Goal: Task Accomplishment & Management: Manage account settings

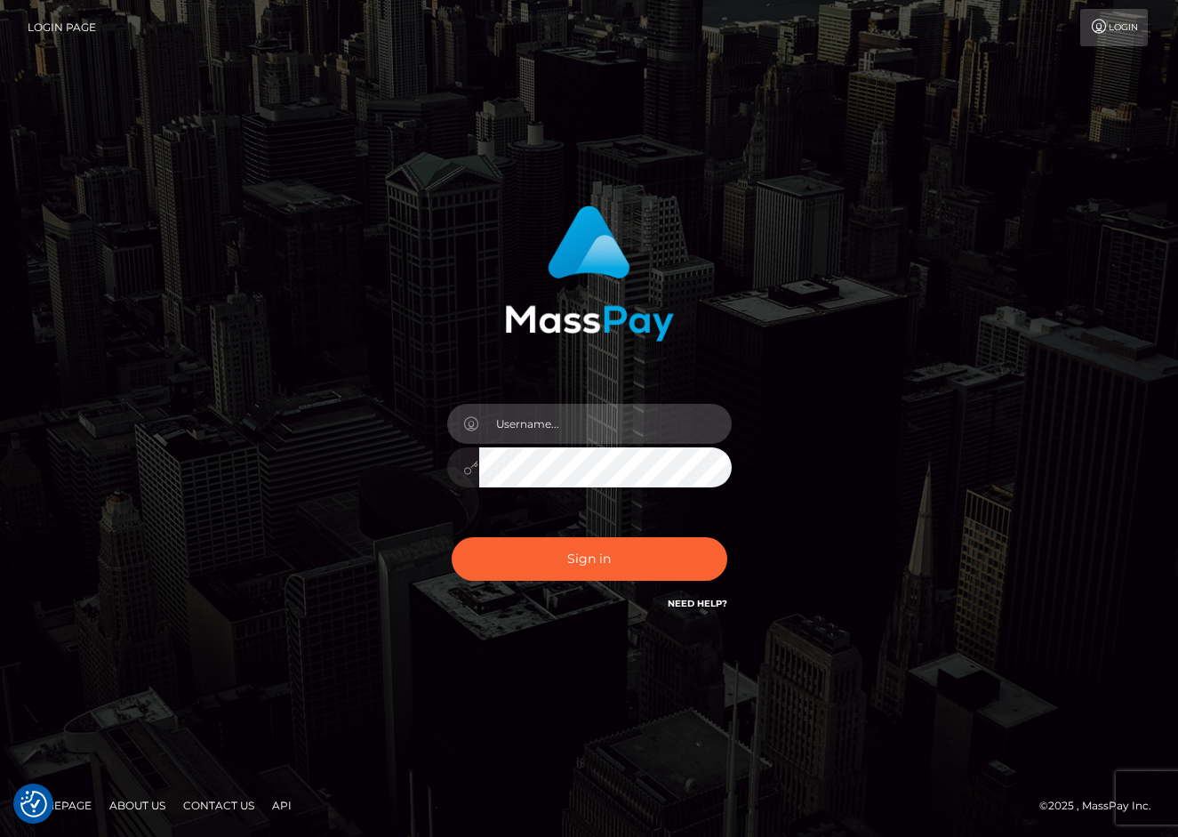
type input "ZGlzbmV5cHJpbmNlc3NsYWVAZ21haWwuY29t"
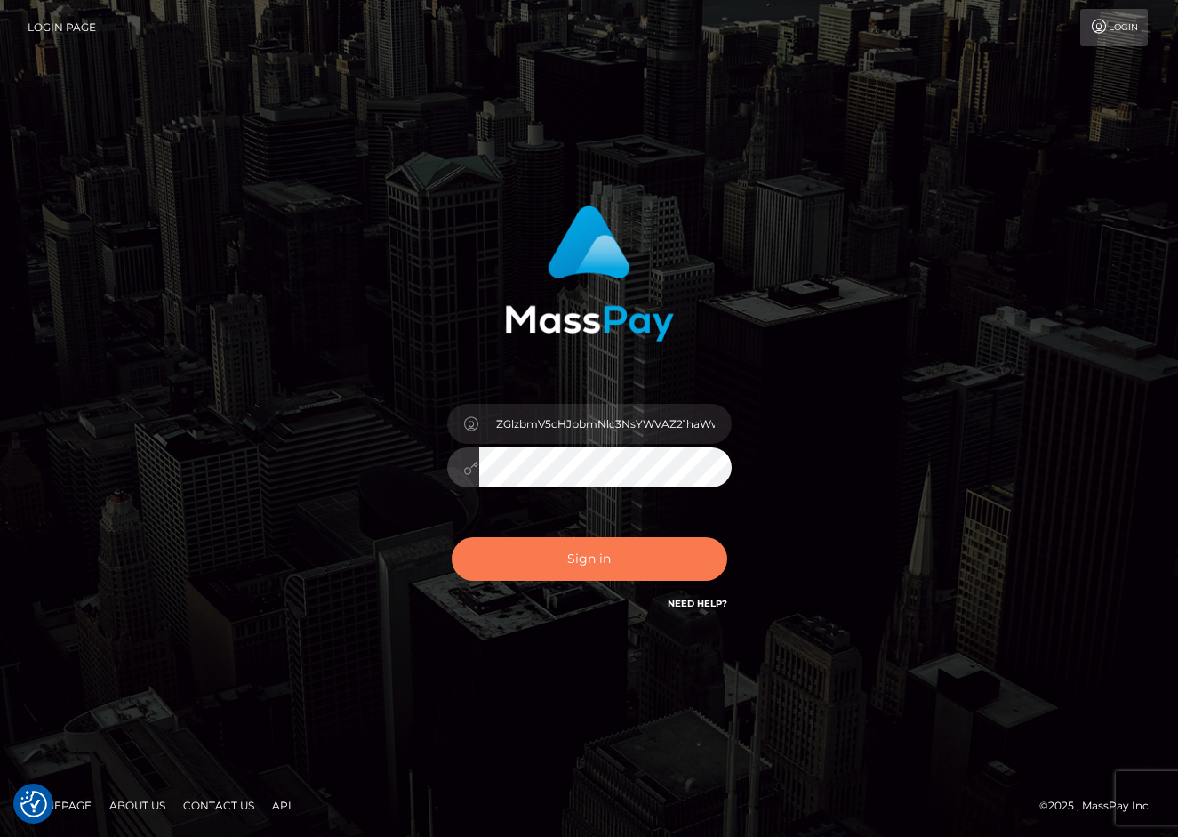
click at [594, 564] on button "Sign in" at bounding box center [590, 559] width 276 height 44
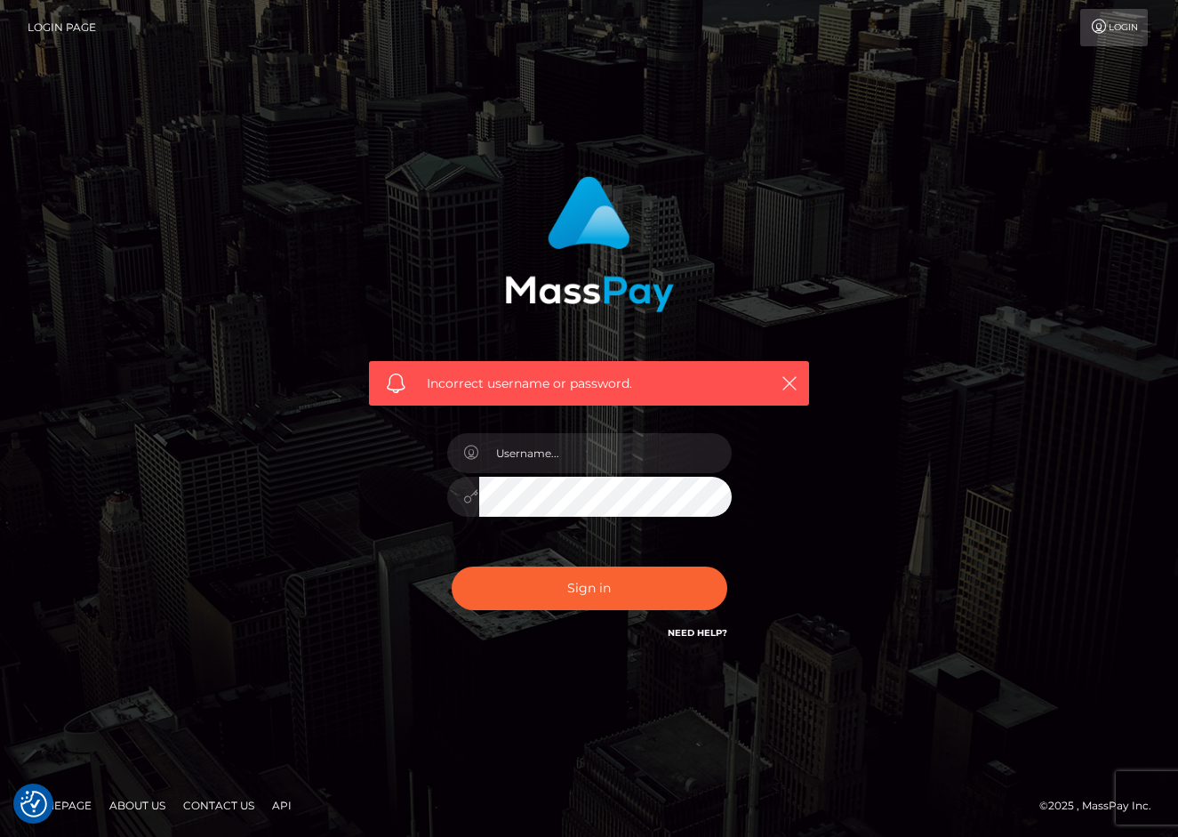
click at [1112, 350] on div "Incorrect username or password." at bounding box center [589, 418] width 1178 height 778
click at [533, 453] on input "text" at bounding box center [605, 453] width 253 height 40
type input "ZGlzbmV5cHJpbmNlc3NsYWVAZ21haWwuY29t"
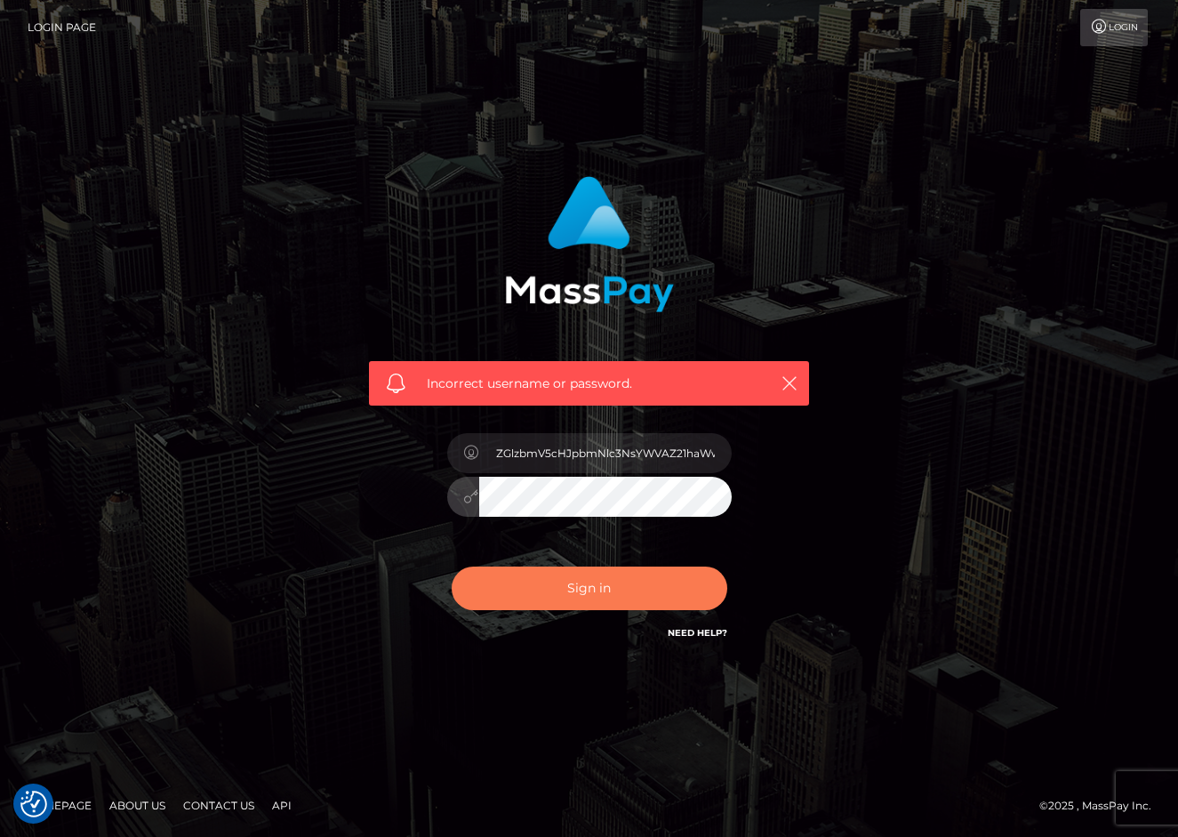
click at [508, 583] on button "Sign in" at bounding box center [590, 589] width 276 height 44
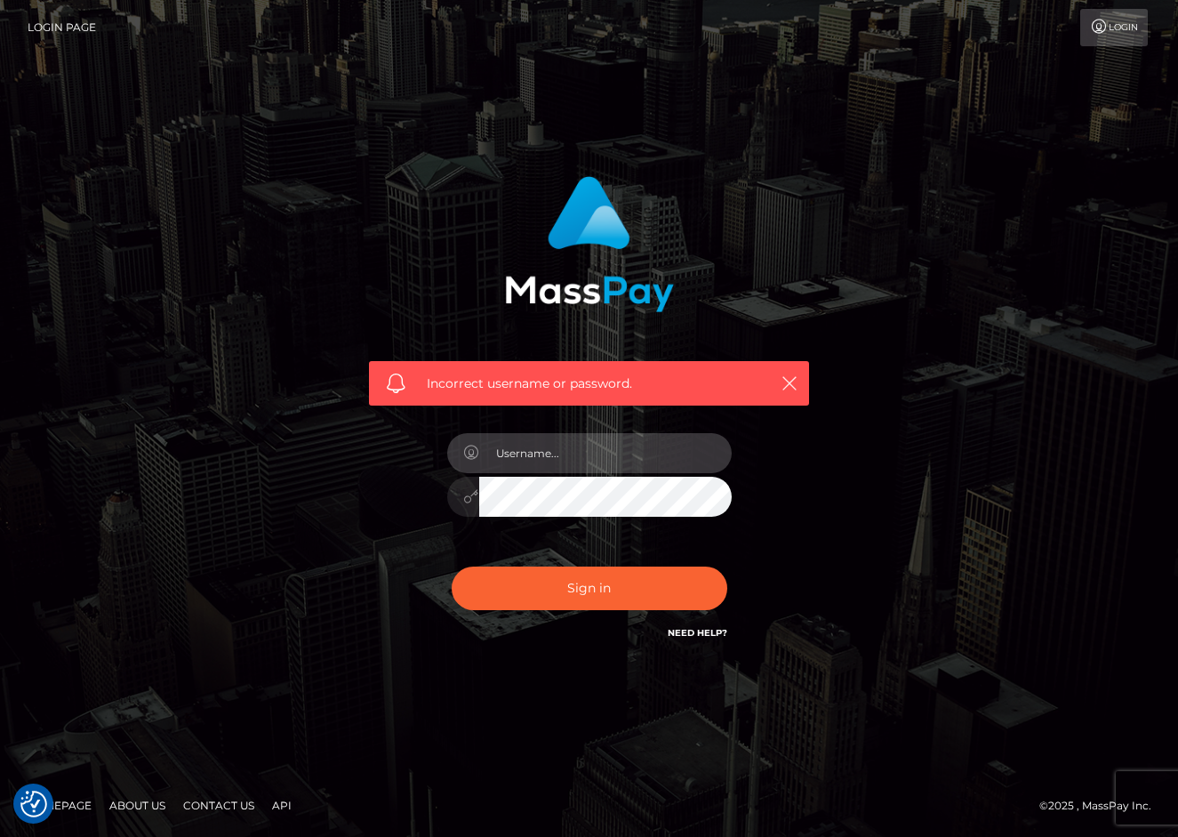
click at [574, 446] on input "text" at bounding box center [605, 453] width 253 height 40
type input "a"
type input "[EMAIL_ADDRESS][DOMAIN_NAME]"
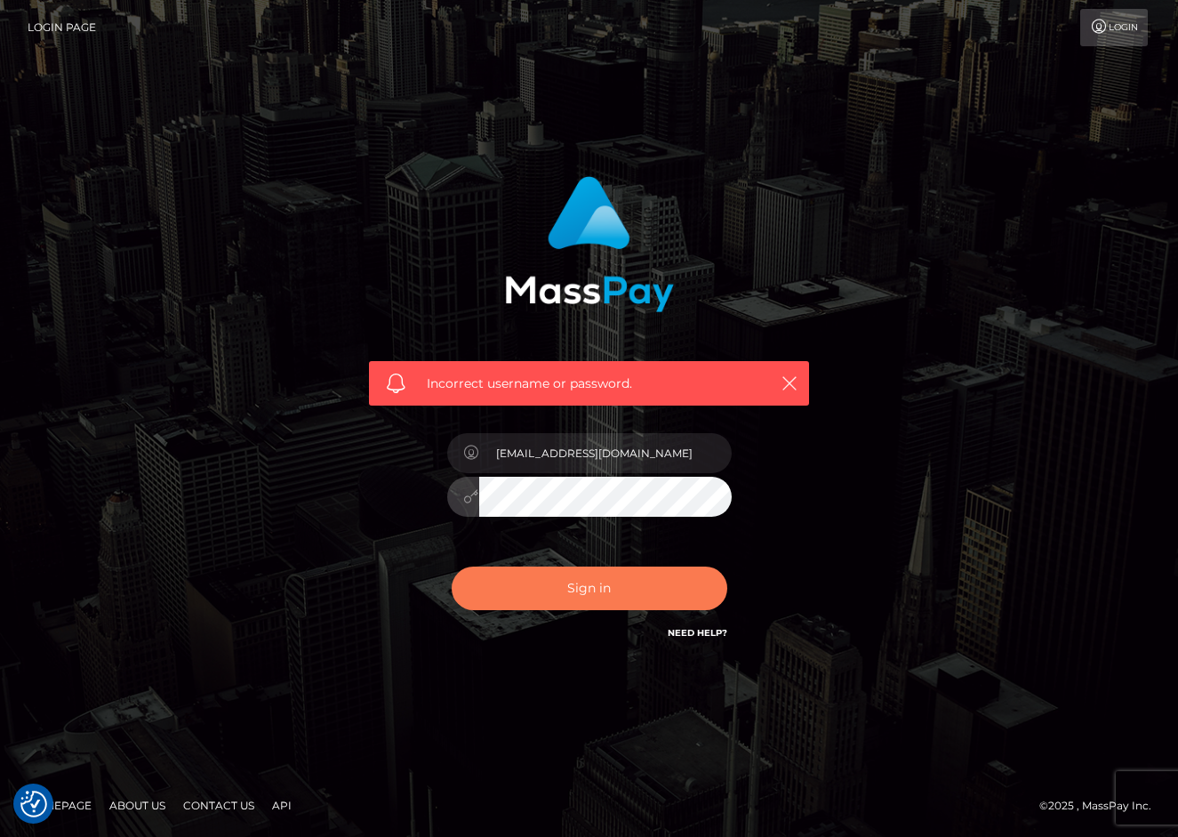
click at [559, 596] on button "Sign in" at bounding box center [590, 589] width 276 height 44
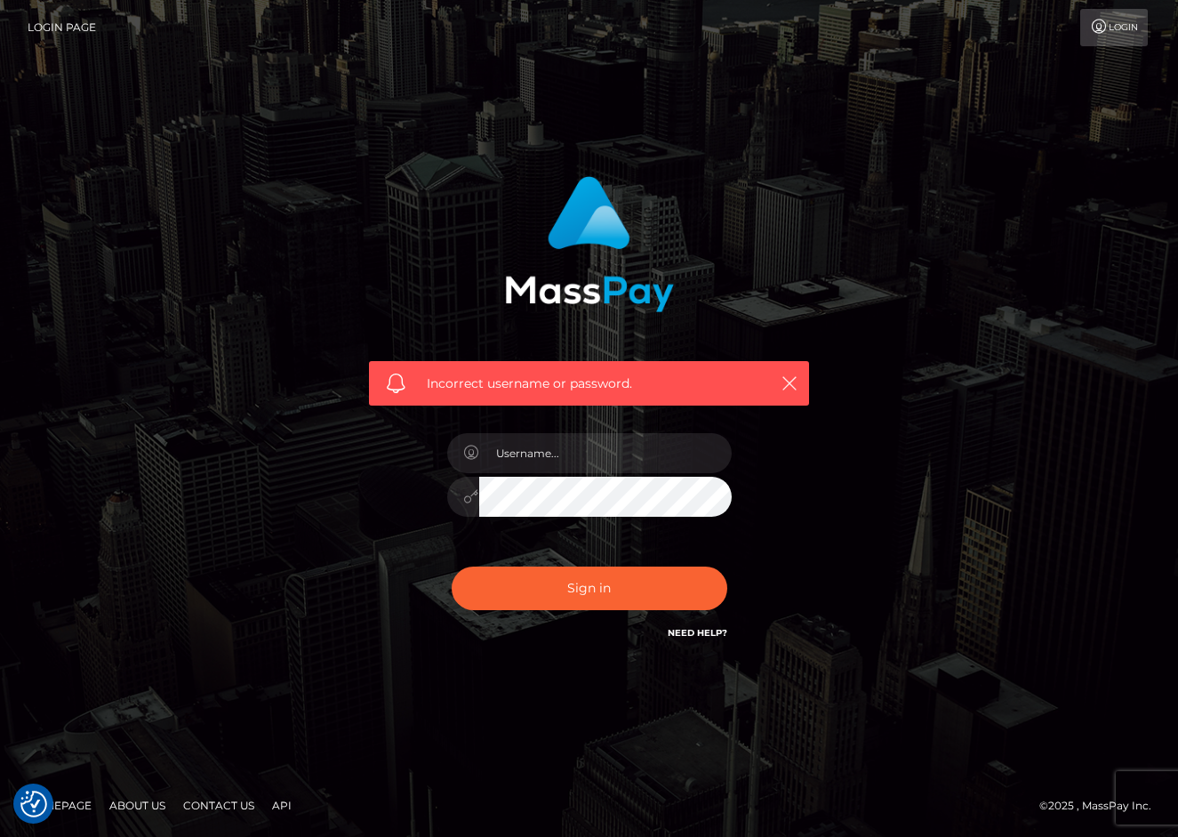
checkbox input "true"
click at [604, 455] on input "text" at bounding box center [605, 453] width 253 height 40
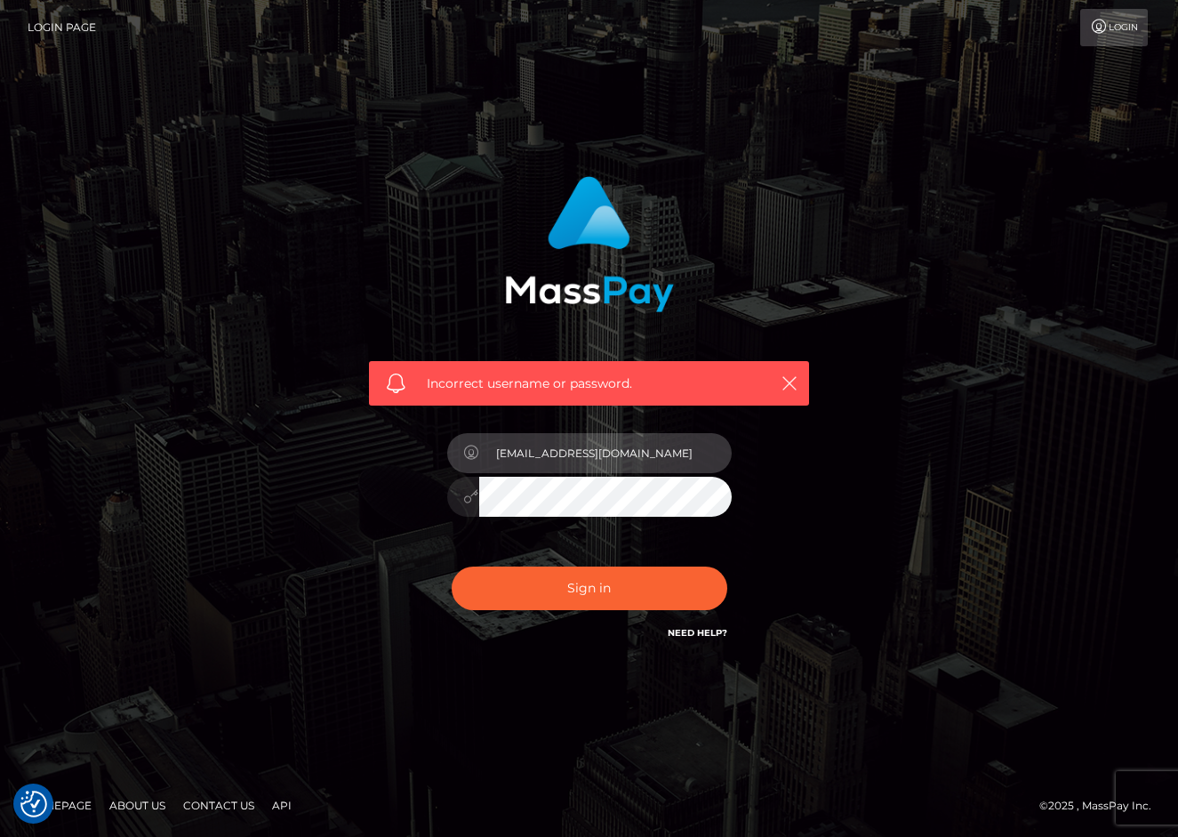
type input "disneyprincesslae@gmail.com"
click at [851, 457] on div "Incorrect username or password. disneyprincesslae@gmail.com" at bounding box center [590, 418] width 1014 height 511
click at [589, 588] on button "Sign in" at bounding box center [590, 589] width 276 height 44
click at [871, 436] on div "Incorrect username or password." at bounding box center [590, 418] width 1014 height 511
click at [545, 454] on input "text" at bounding box center [605, 453] width 253 height 40
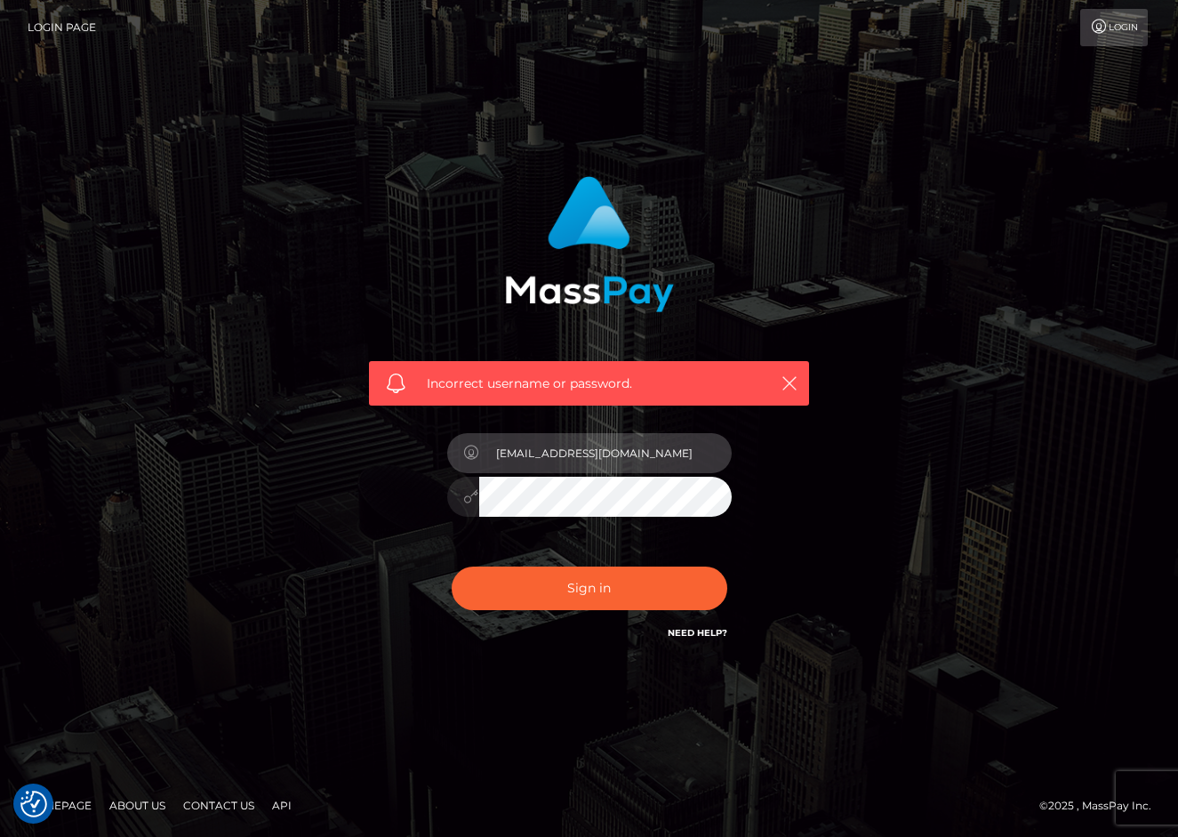
type input "[EMAIL_ADDRESS][DOMAIN_NAME]"
click at [964, 471] on div "Incorrect username or password. [EMAIL_ADDRESS][DOMAIN_NAME]" at bounding box center [590, 418] width 1014 height 511
click at [707, 637] on link "Need Help?" at bounding box center [698, 633] width 60 height 12
click at [706, 631] on link "Need Help?" at bounding box center [698, 633] width 60 height 12
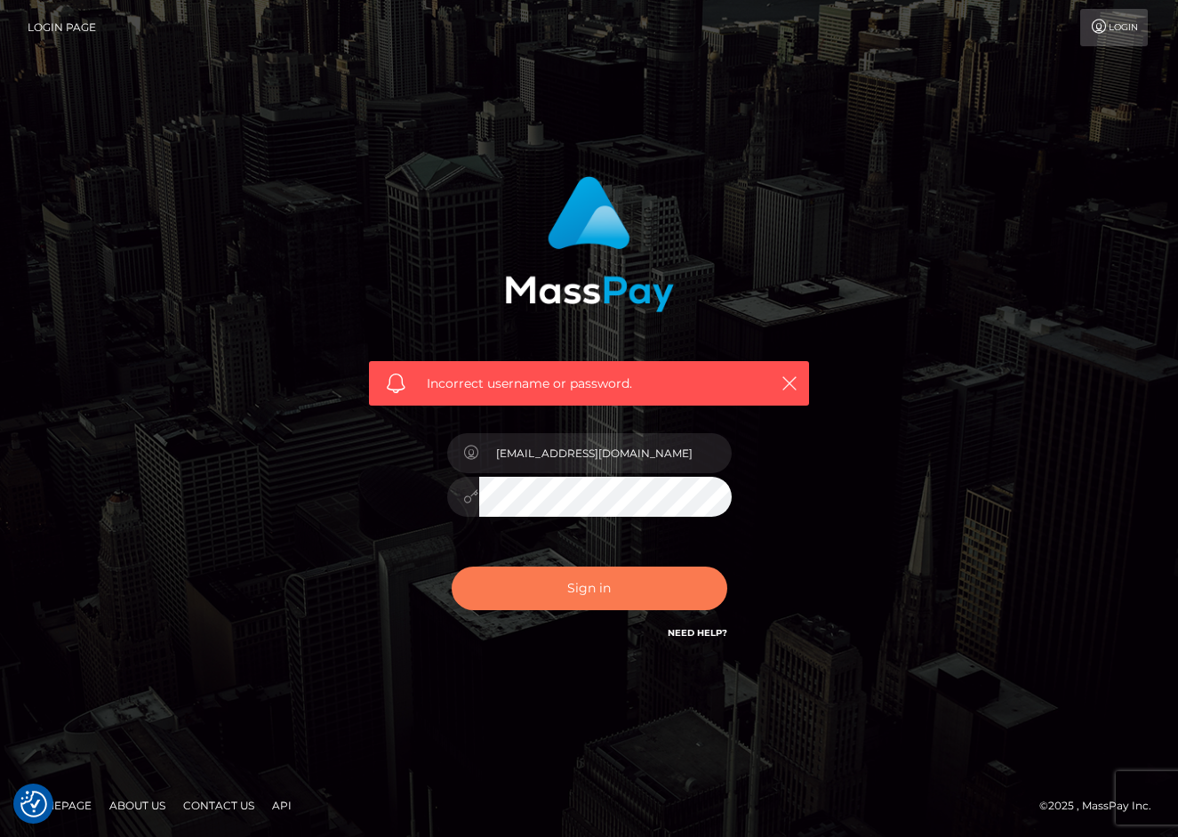
click at [631, 588] on button "Sign in" at bounding box center [590, 589] width 276 height 44
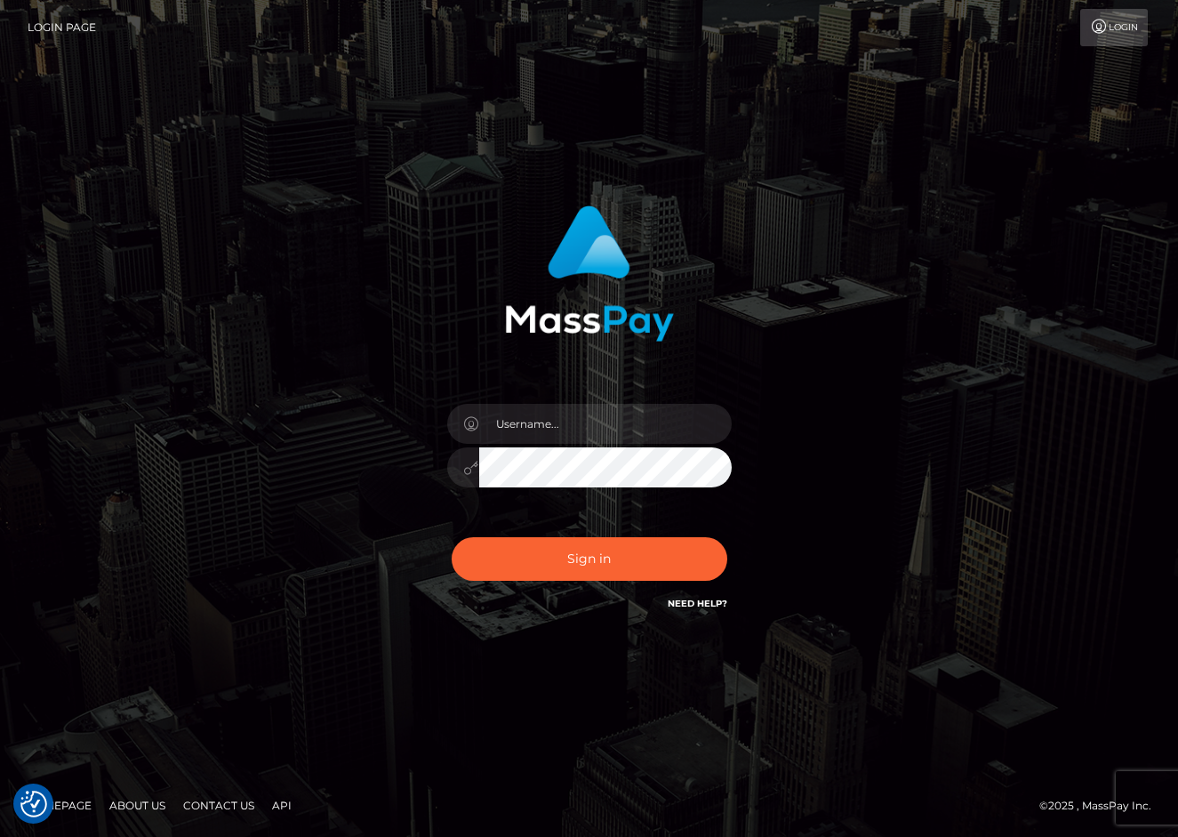
click at [938, 223] on div "Sign in" at bounding box center [590, 418] width 1014 height 453
click at [632, 423] on input "text" at bounding box center [605, 424] width 253 height 40
type input "[EMAIL_ADDRESS][DOMAIN_NAME]"
click at [694, 600] on link "Need Help?" at bounding box center [698, 604] width 60 height 12
click at [712, 659] on div "[EMAIL_ADDRESS][DOMAIN_NAME]" at bounding box center [589, 419] width 1178 height 720
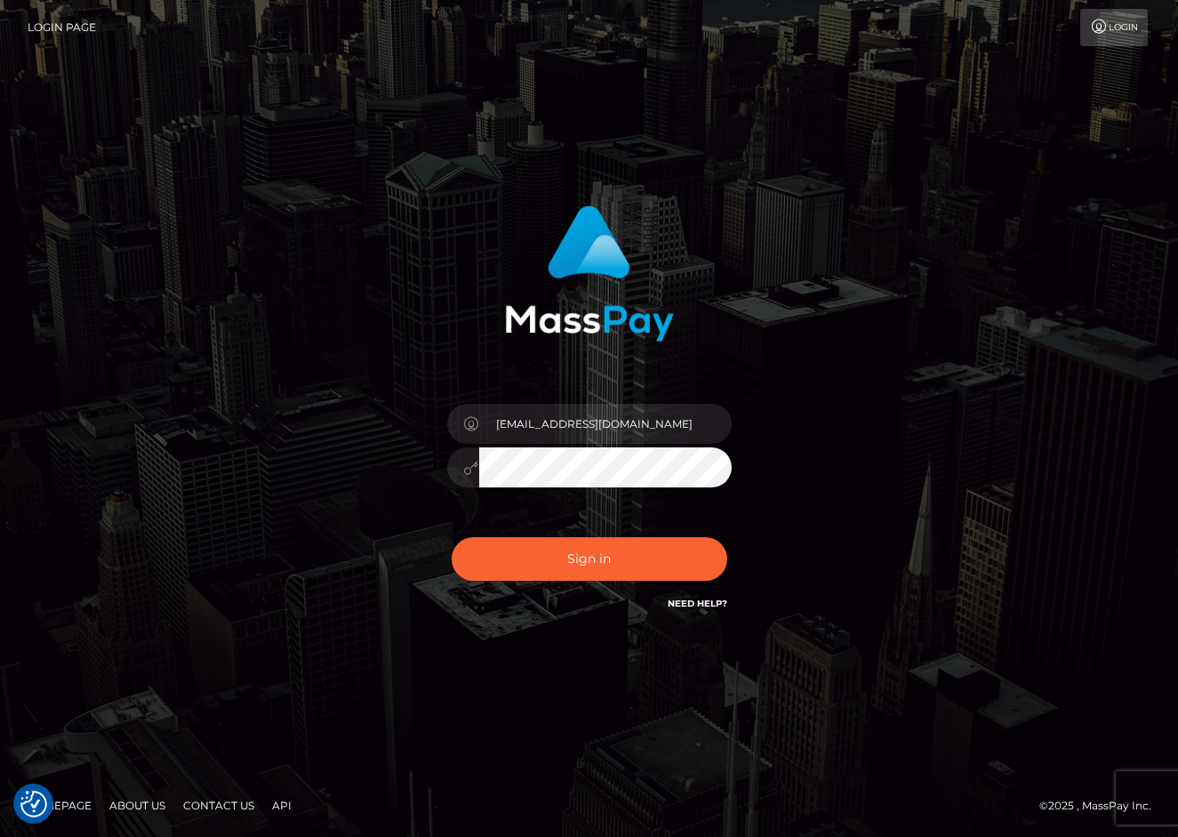
click at [707, 607] on link "Need Help?" at bounding box center [698, 604] width 60 height 12
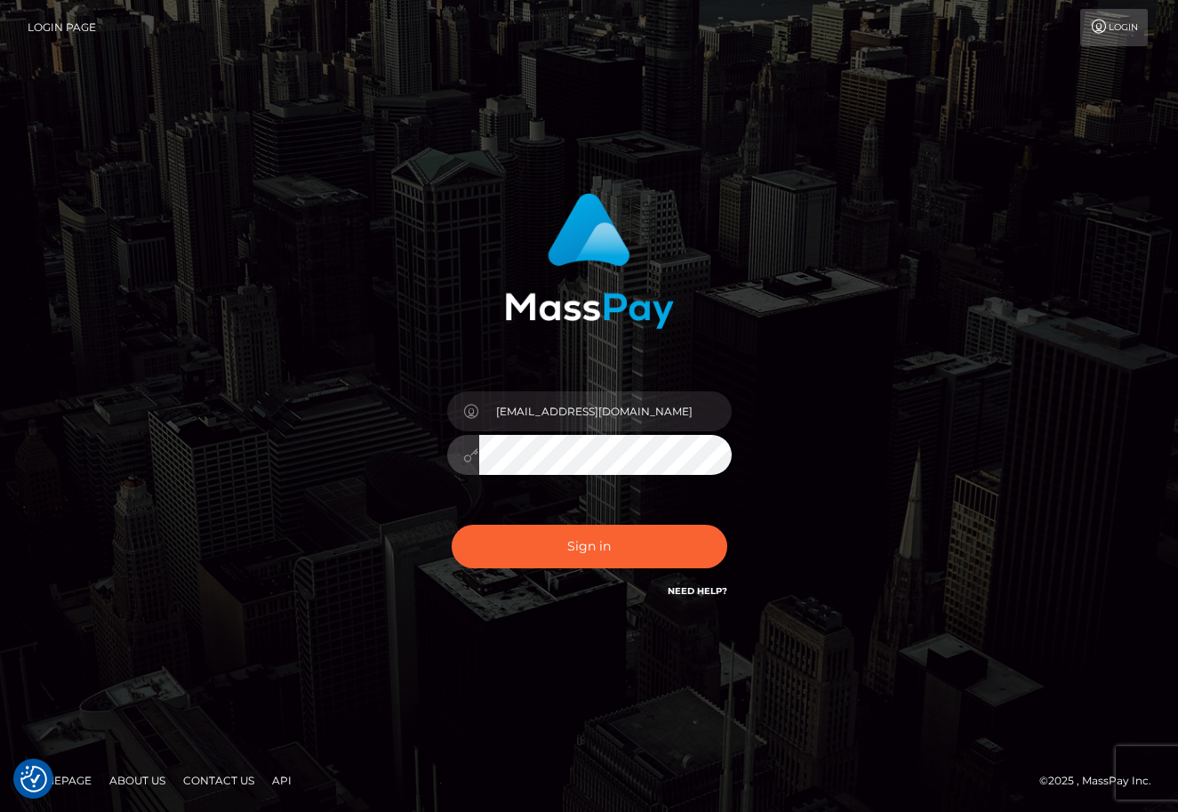
click at [589, 546] on button "Sign in" at bounding box center [590, 547] width 276 height 44
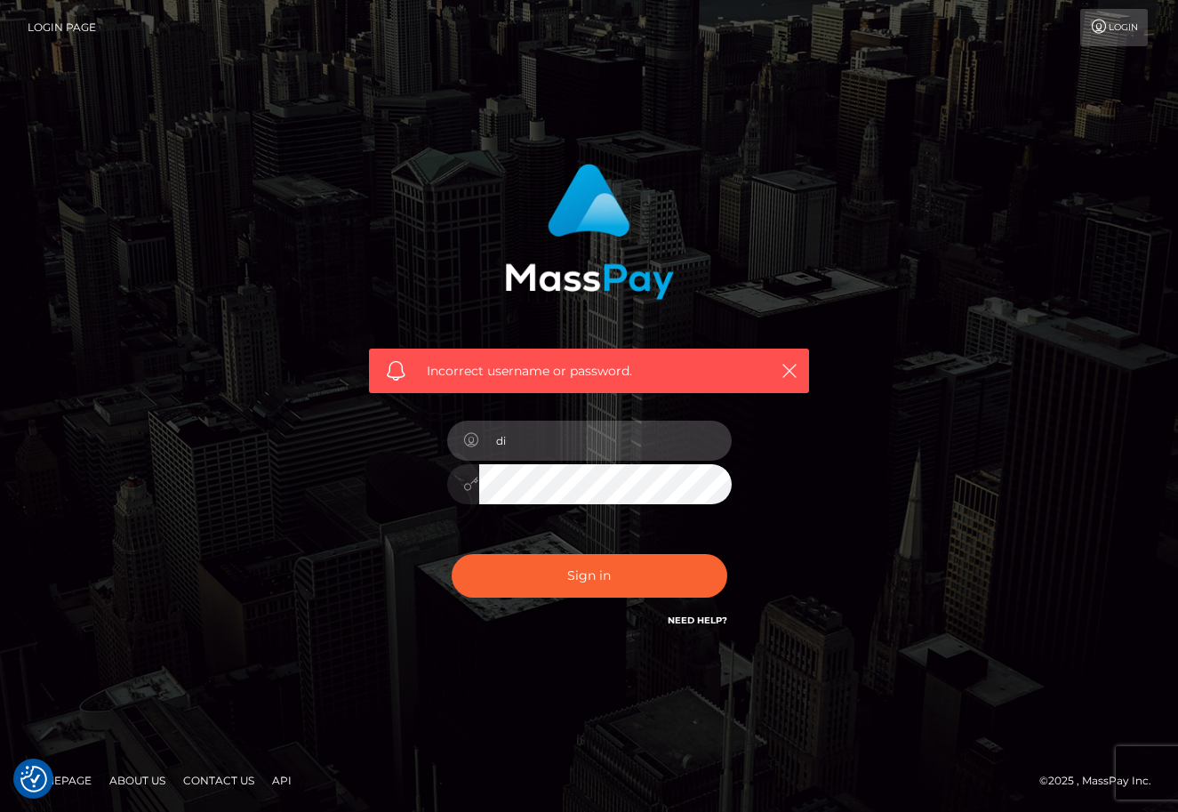
type input "d"
type input "[EMAIL_ADDRESS][DOMAIN_NAME]"
click at [994, 406] on div "Incorrect username or password. [EMAIL_ADDRESS][DOMAIN_NAME]" at bounding box center [590, 405] width 1014 height 511
click at [470, 439] on icon at bounding box center [471, 440] width 15 height 14
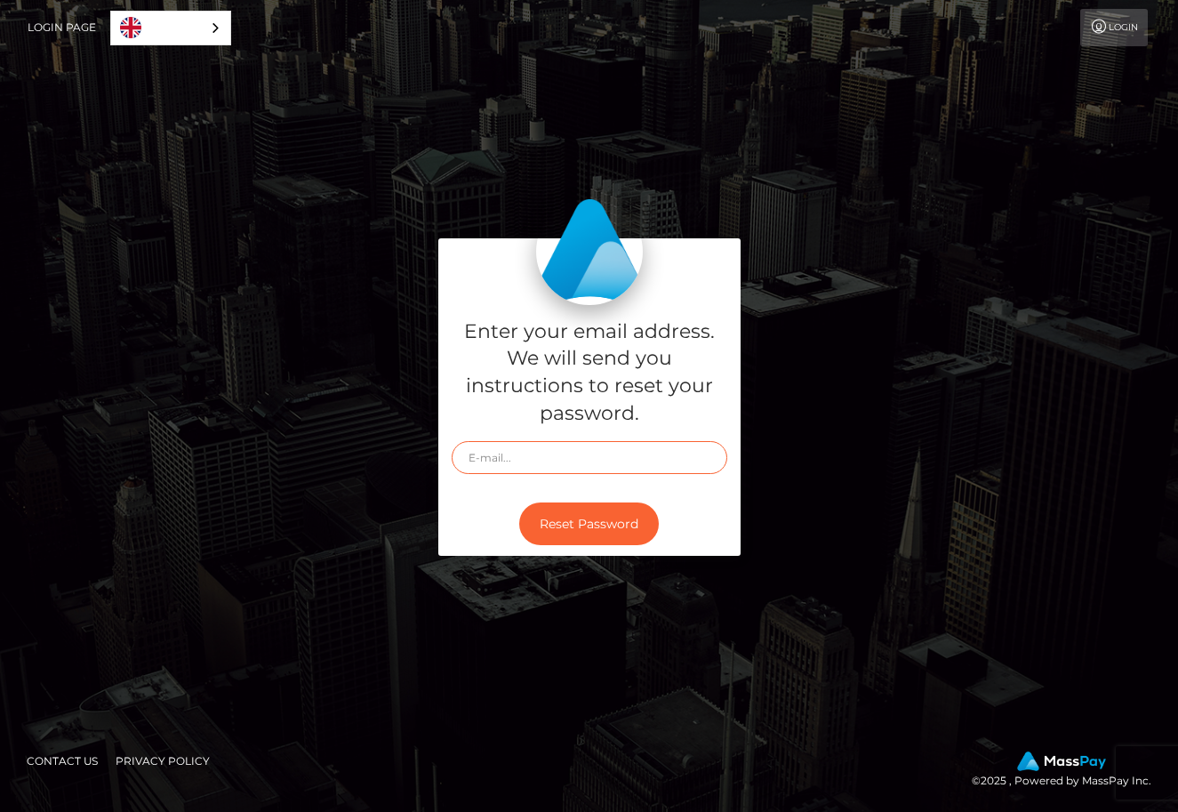
type input "[EMAIL_ADDRESS][DOMAIN_NAME]"
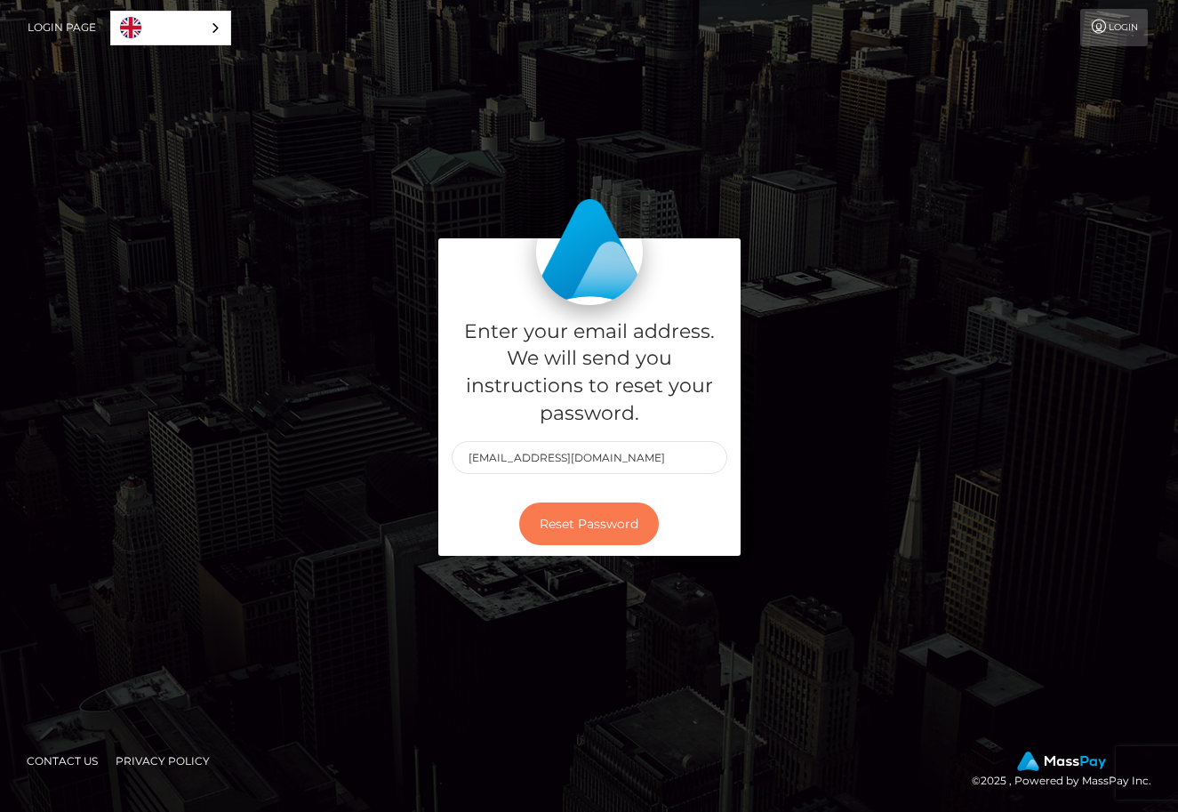
click at [604, 526] on button "Reset Password" at bounding box center [589, 525] width 140 height 44
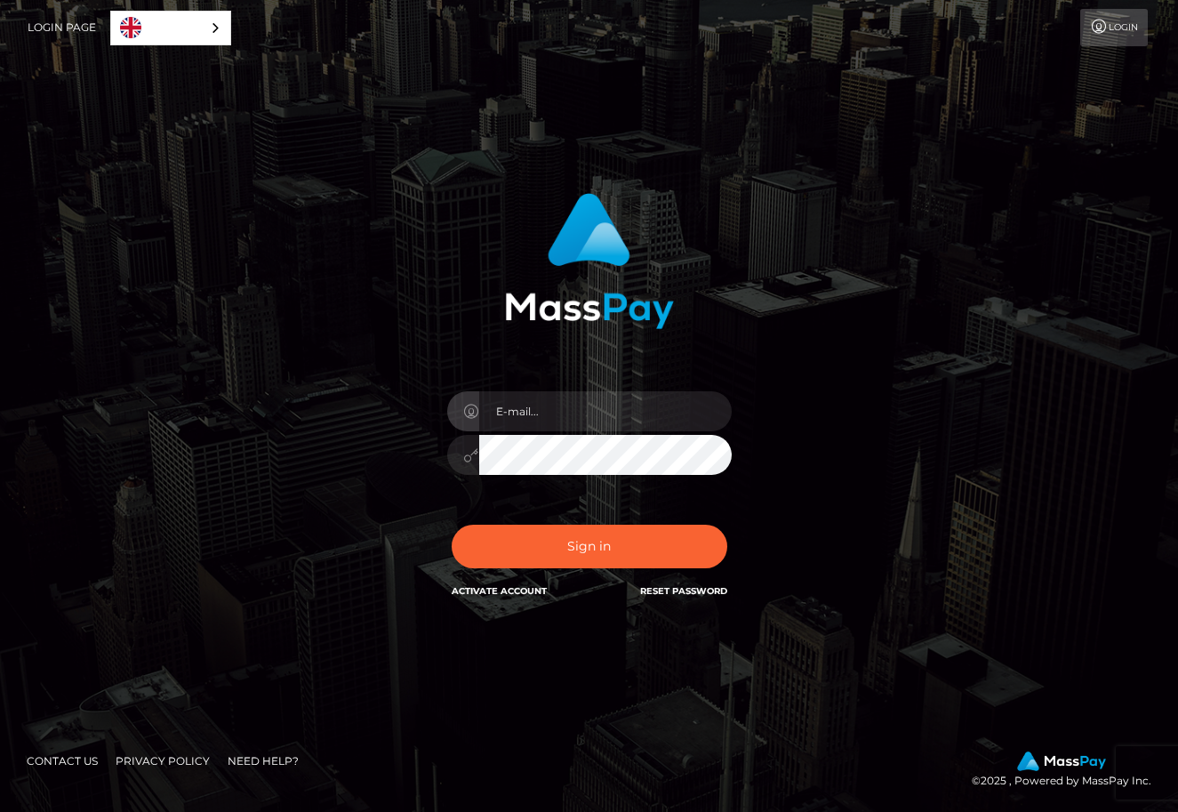
click at [842, 514] on div "In order to protect your account, we're utilizing the help of a captcha service…" at bounding box center [590, 406] width 1014 height 453
click at [600, 425] on input "email" at bounding box center [605, 411] width 253 height 40
type input "[EMAIL_ADDRESS][DOMAIN_NAME]"
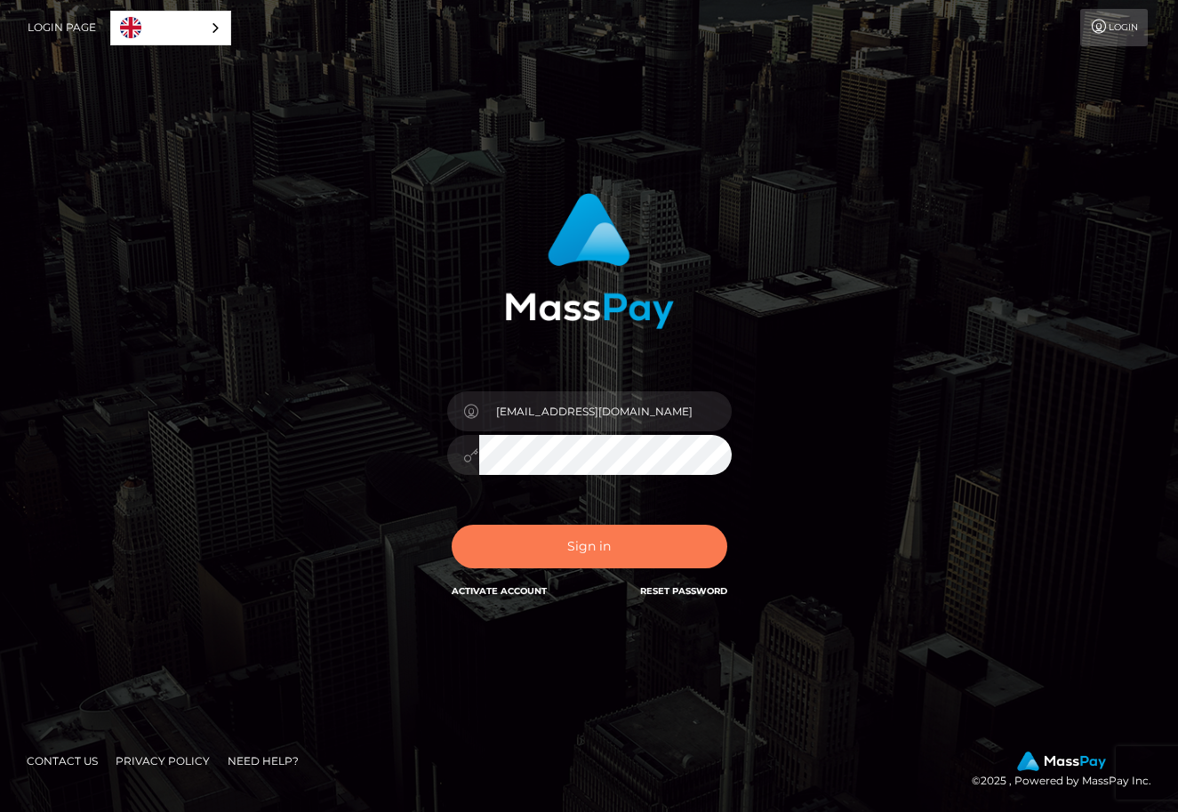
click at [603, 542] on button "Sign in" at bounding box center [590, 547] width 276 height 44
